Goal: Task Accomplishment & Management: Manage account settings

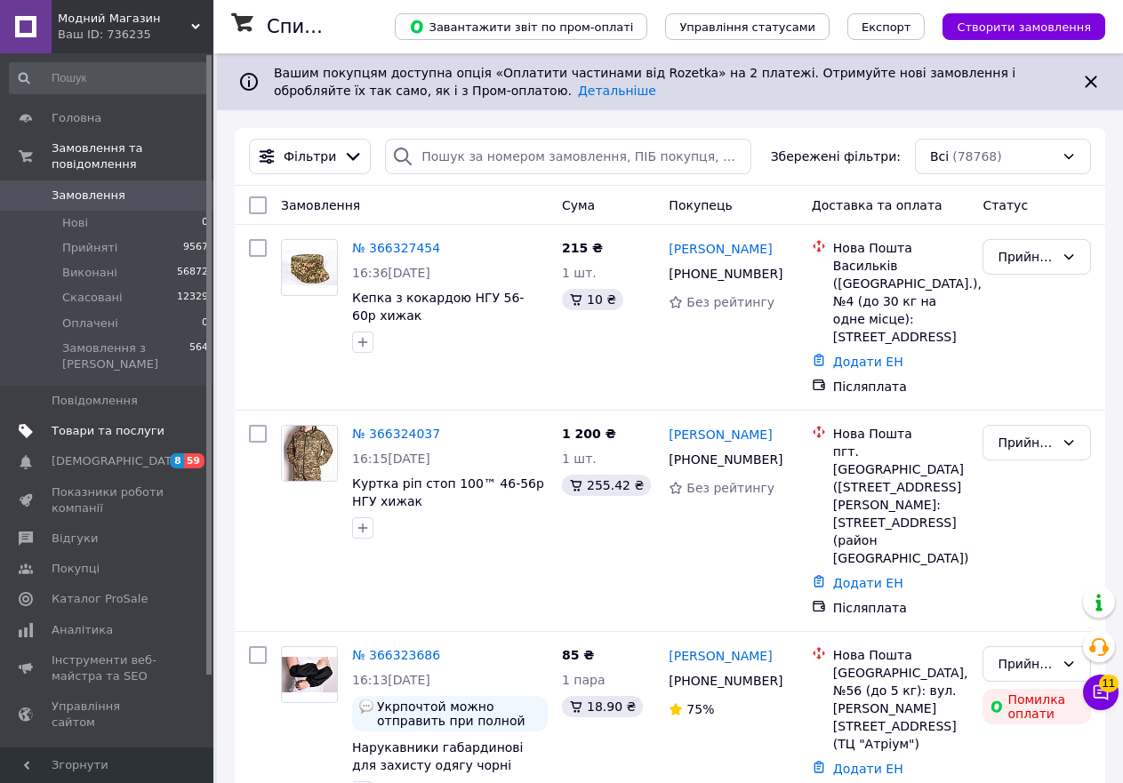
click at [100, 423] on span "Товари та послуги" at bounding box center [108, 431] width 113 height 16
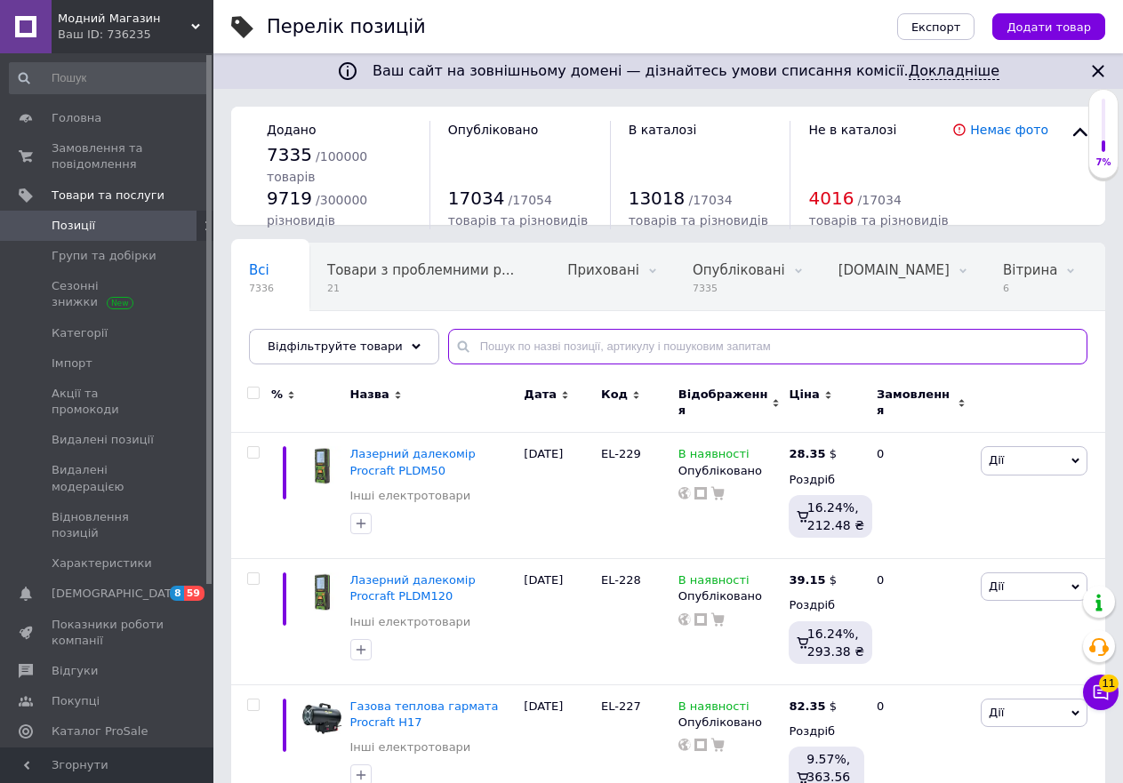
click at [526, 350] on input "text" at bounding box center [767, 347] width 639 height 36
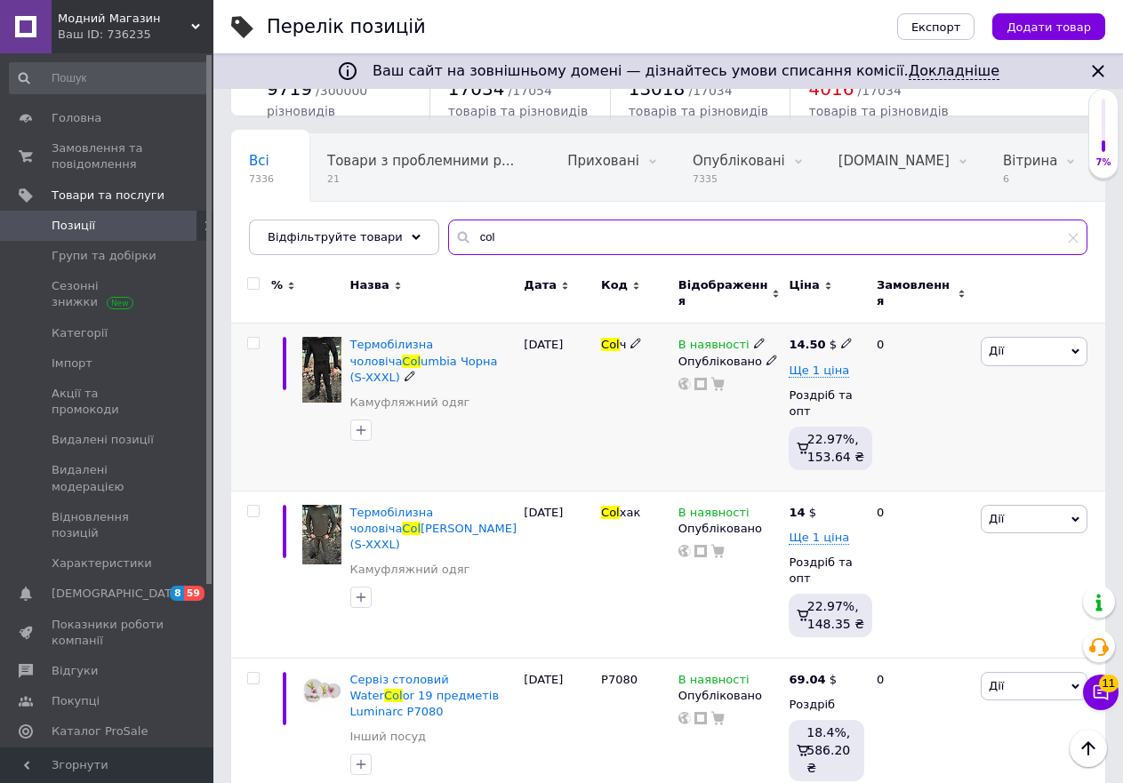
scroll to position [116, 0]
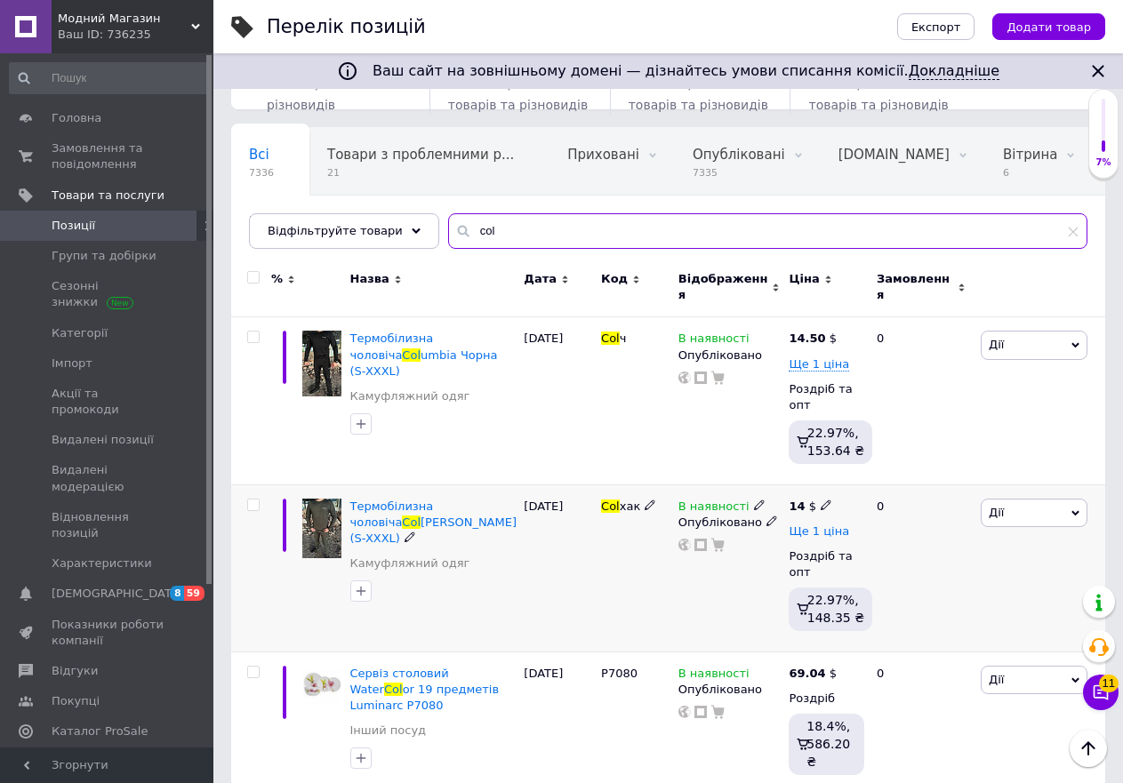
type input "col"
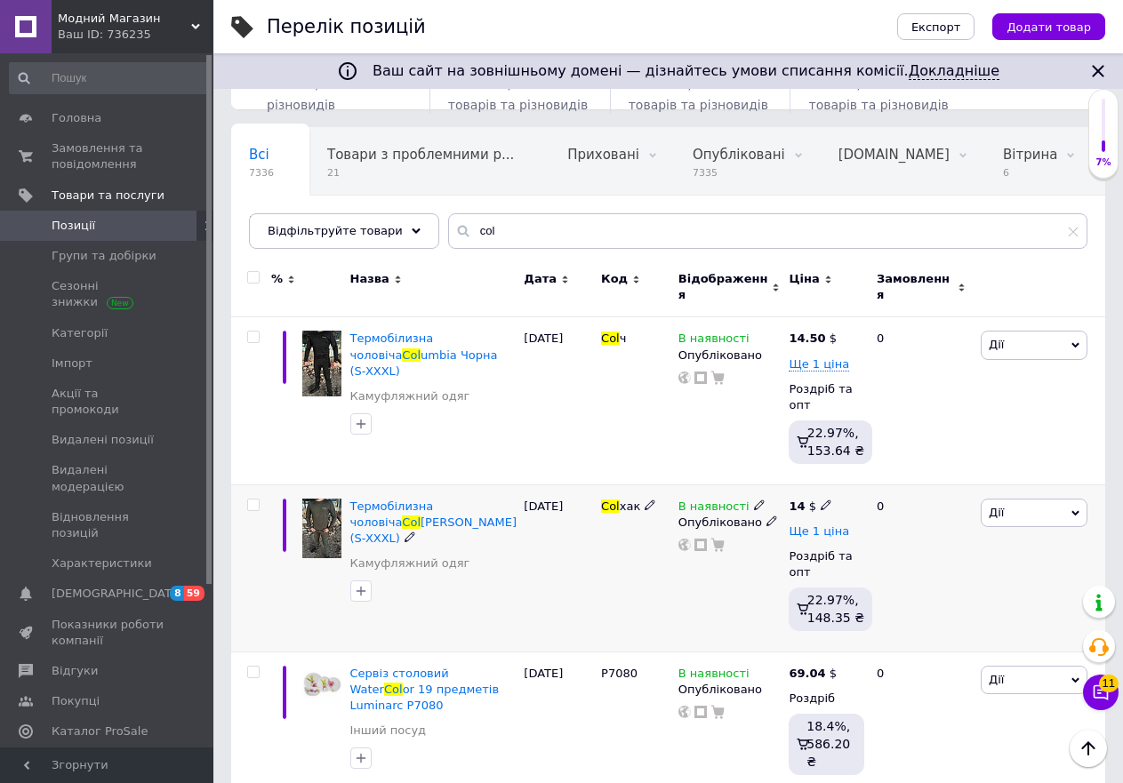
click at [802, 525] on span "Ще 1 ціна" at bounding box center [819, 532] width 60 height 14
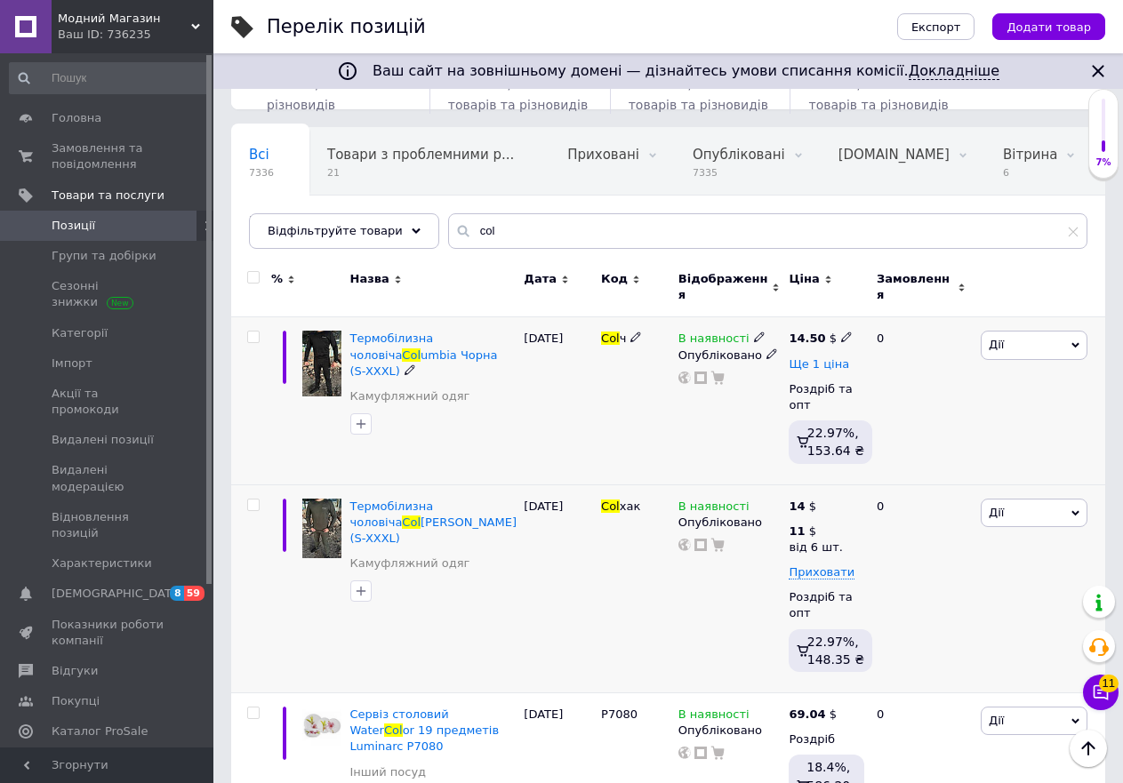
click at [803, 357] on span "Ще 1 ціна" at bounding box center [819, 364] width 60 height 14
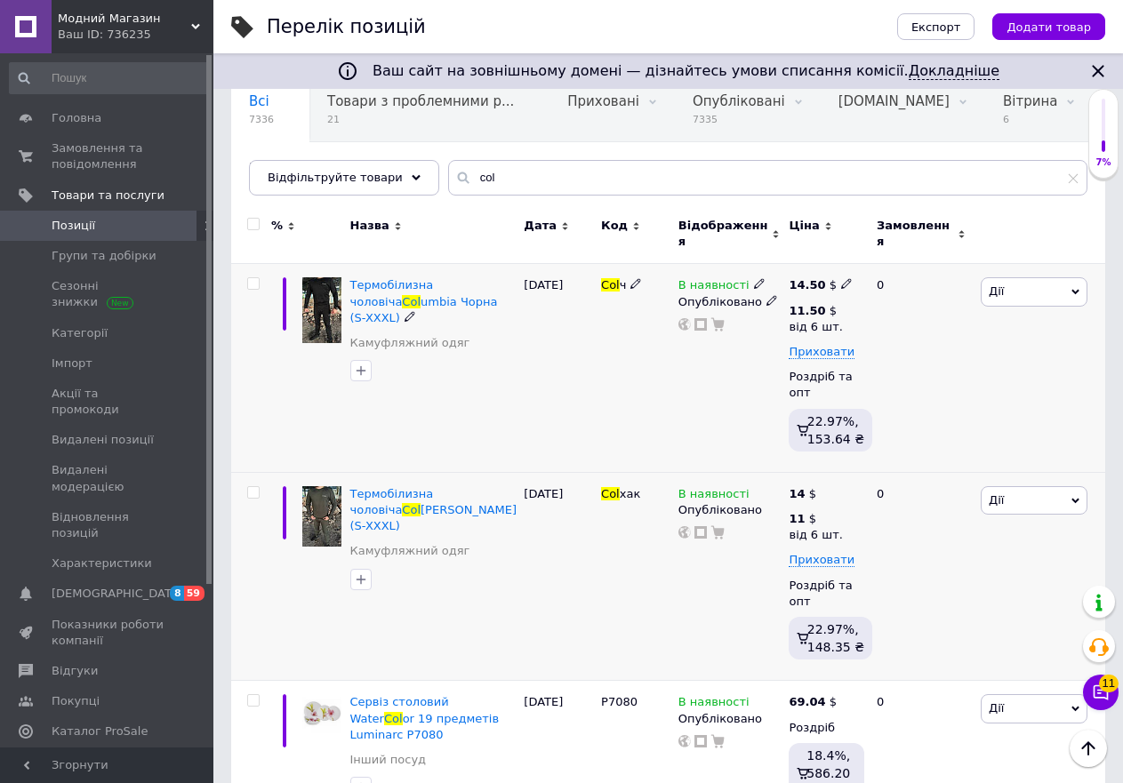
scroll to position [198, 0]
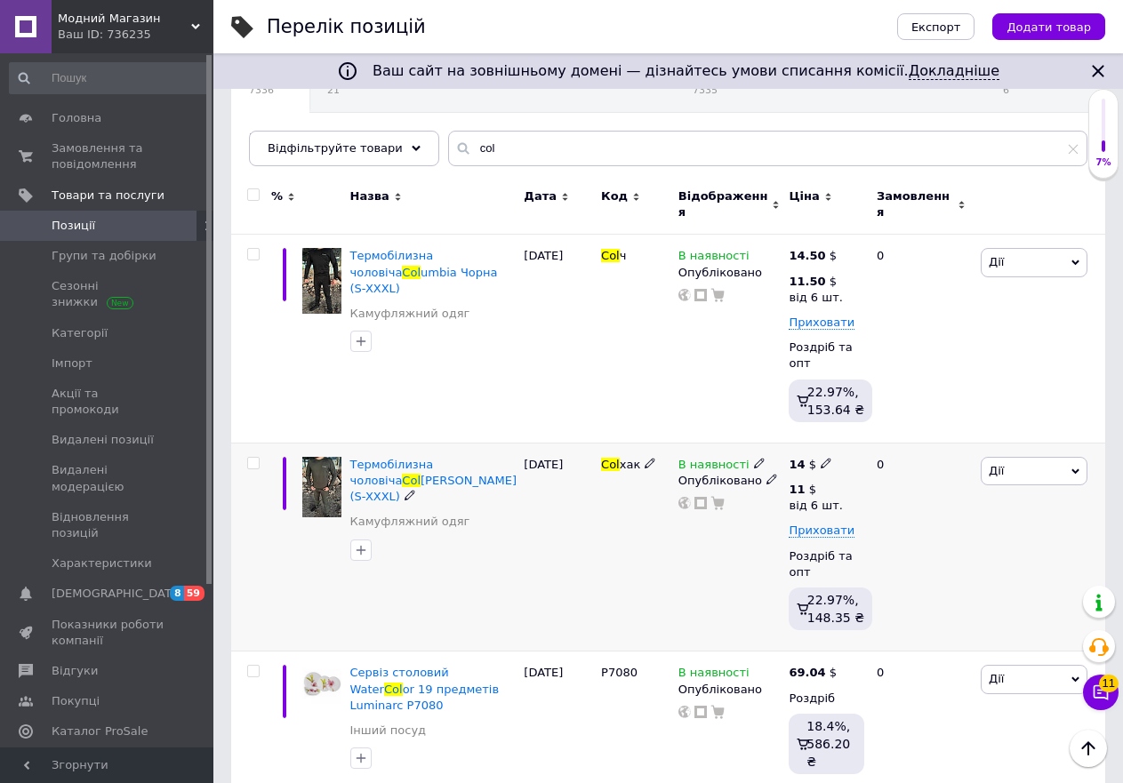
click at [821, 459] on use at bounding box center [826, 464] width 10 height 10
type input "14.5"
click at [693, 534] on div "В наявності Опубліковано" at bounding box center [729, 547] width 111 height 209
click at [823, 483] on icon at bounding box center [826, 488] width 11 height 11
click at [888, 439] on input "11" at bounding box center [947, 451] width 171 height 36
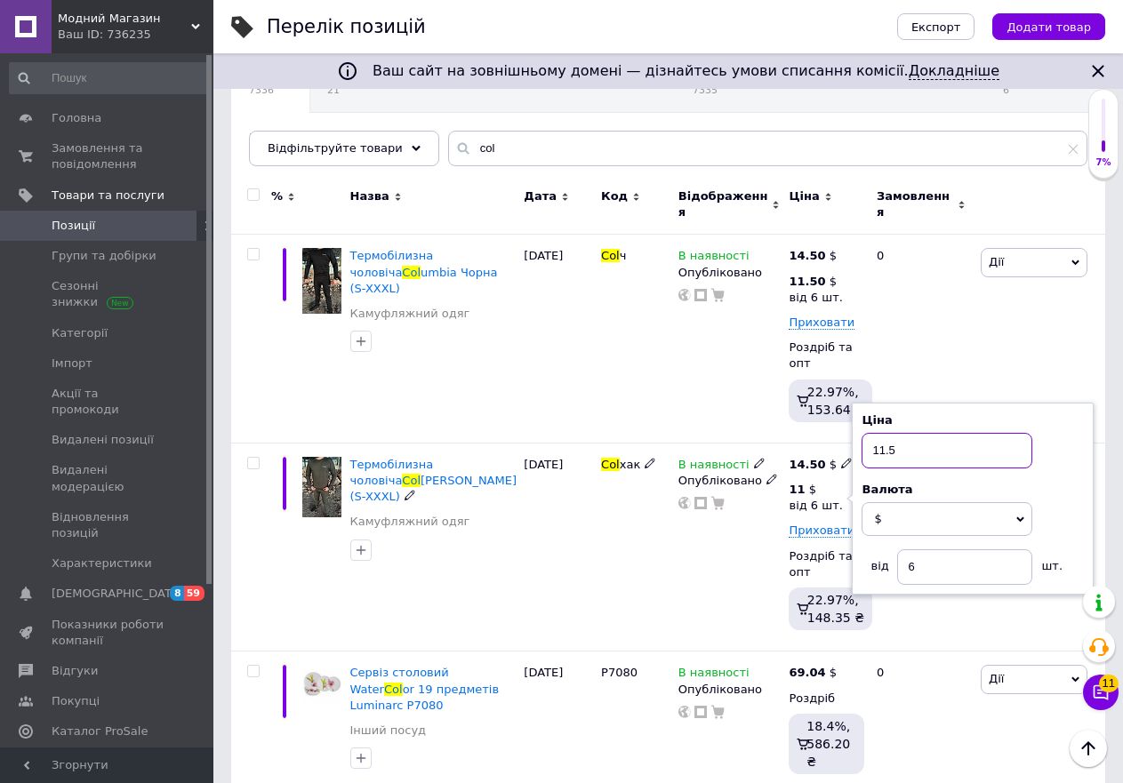
type input "11.5"
click at [699, 558] on div "В наявності Опубліковано" at bounding box center [729, 547] width 111 height 209
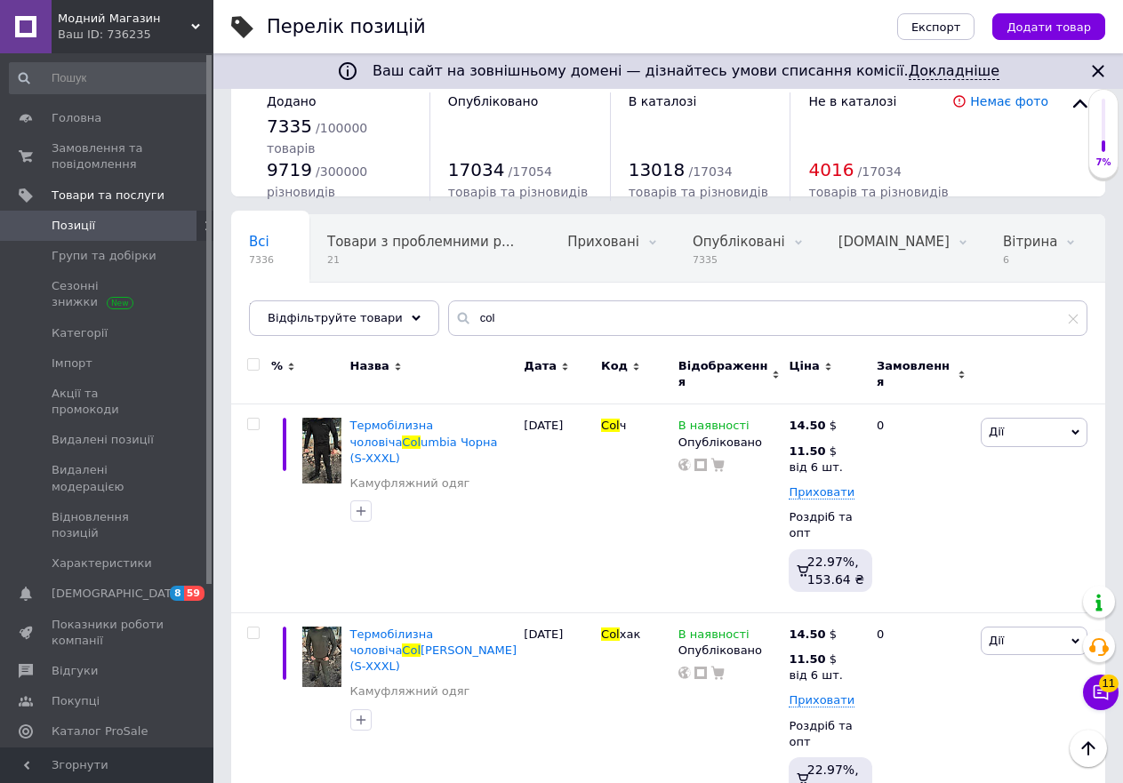
scroll to position [0, 0]
